Goal: Task Accomplishment & Management: Manage account settings

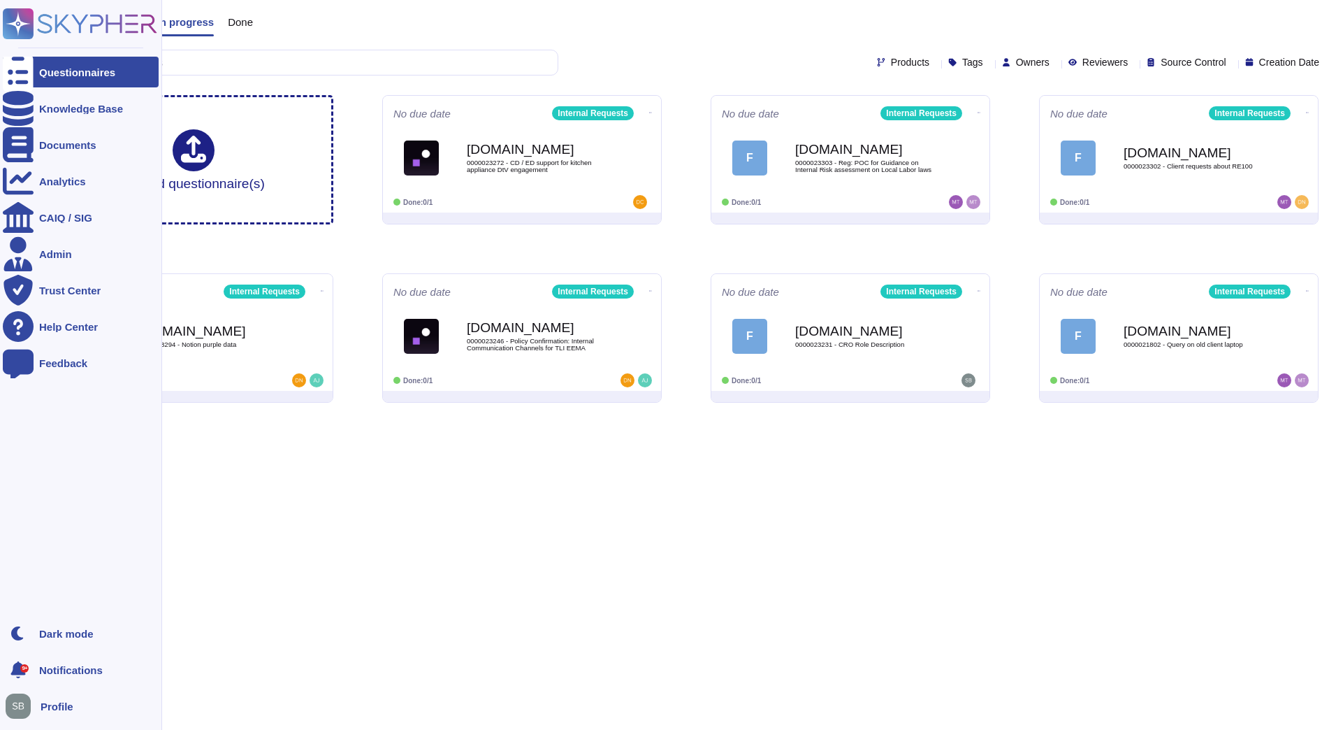
click at [48, 73] on div "Questionnaires" at bounding box center [77, 72] width 76 height 10
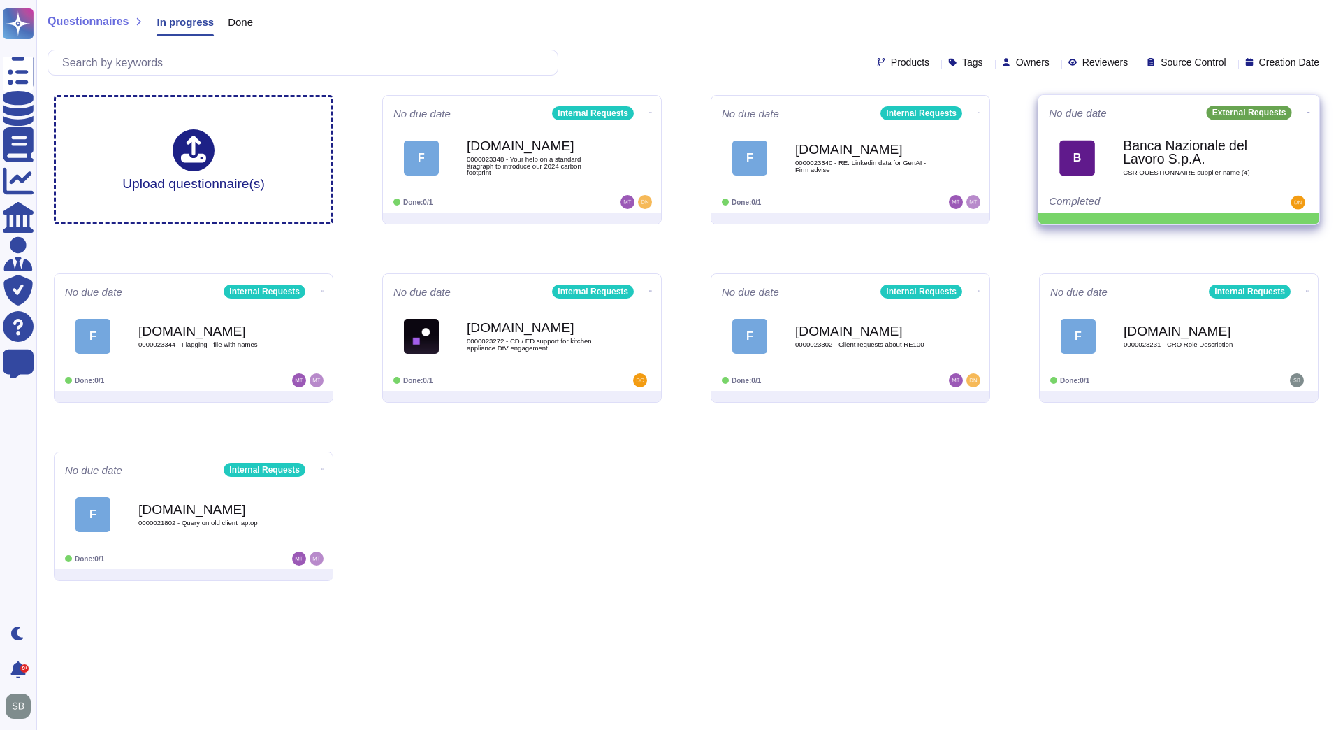
click at [1307, 110] on icon at bounding box center [1308, 111] width 3 height 3
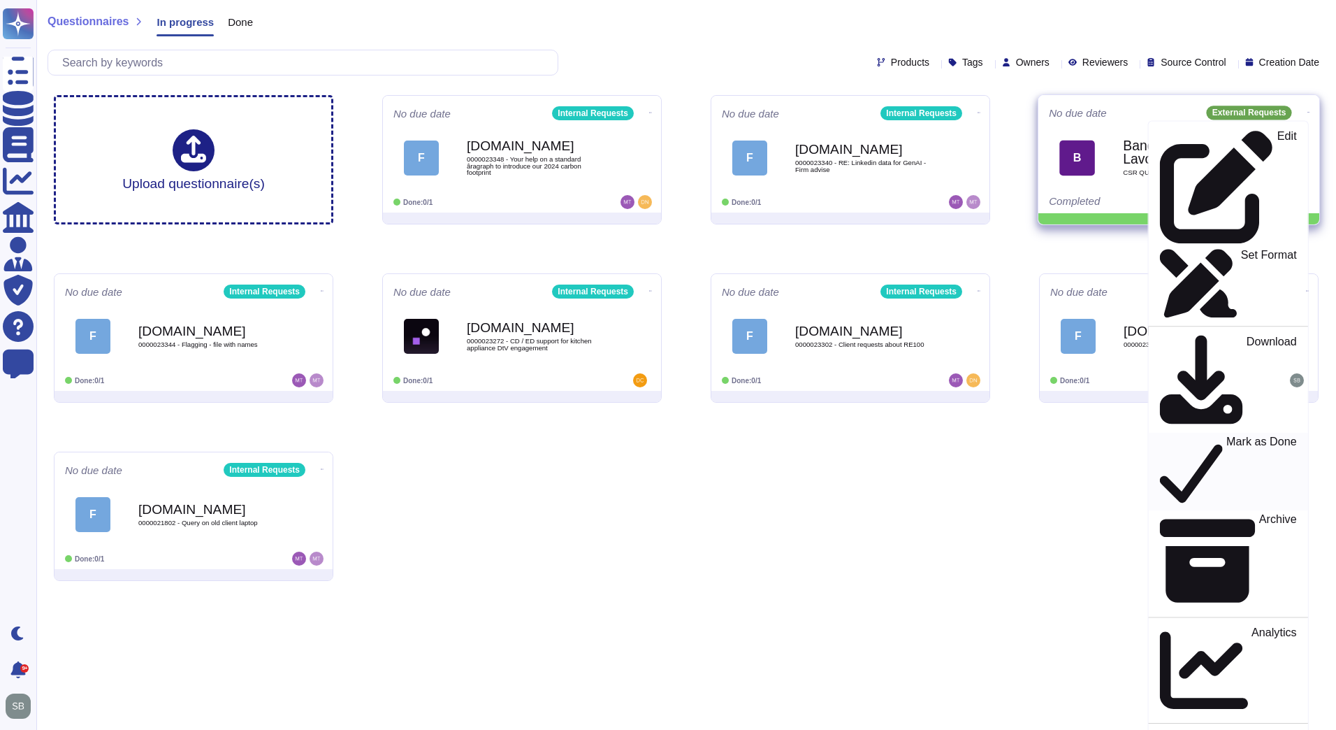
click at [1226, 436] on p "Mark as Done" at bounding box center [1261, 471] width 71 height 71
